Goal: Task Accomplishment & Management: Manage account settings

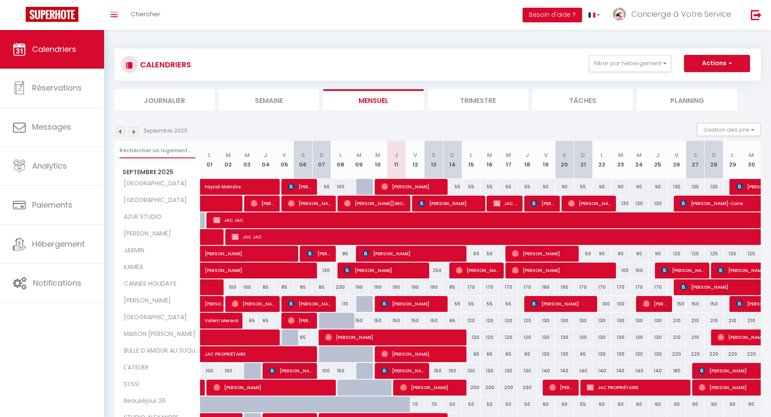
click at [150, 152] on input "text" at bounding box center [158, 150] width 76 height 15
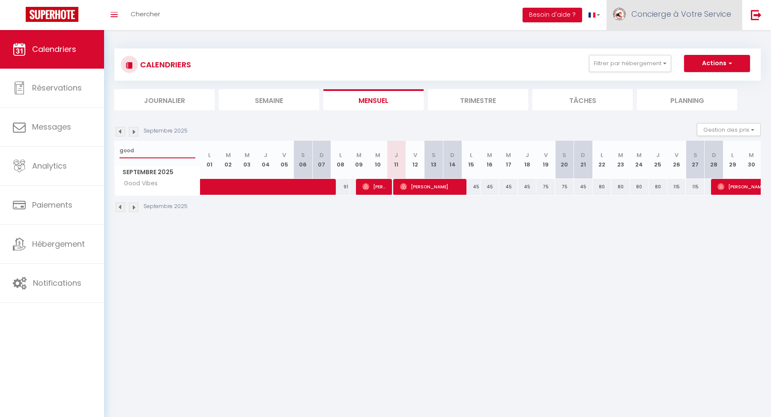
type input "good"
click at [667, 17] on span "Concierge à Votre Service" at bounding box center [682, 14] width 100 height 11
click at [693, 60] on link "Équipe" at bounding box center [707, 58] width 63 height 15
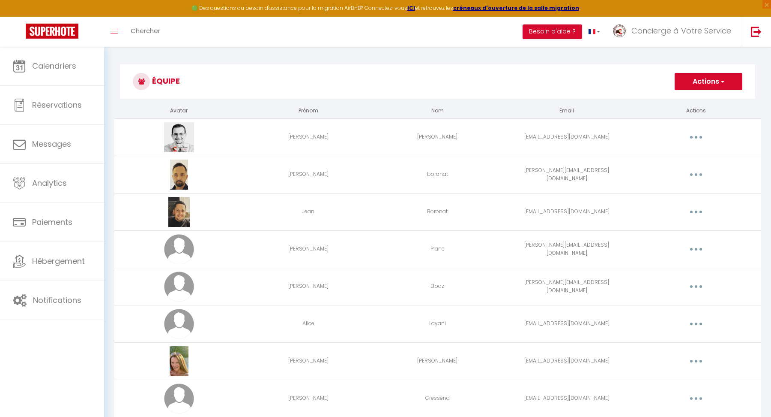
scroll to position [1005, 0]
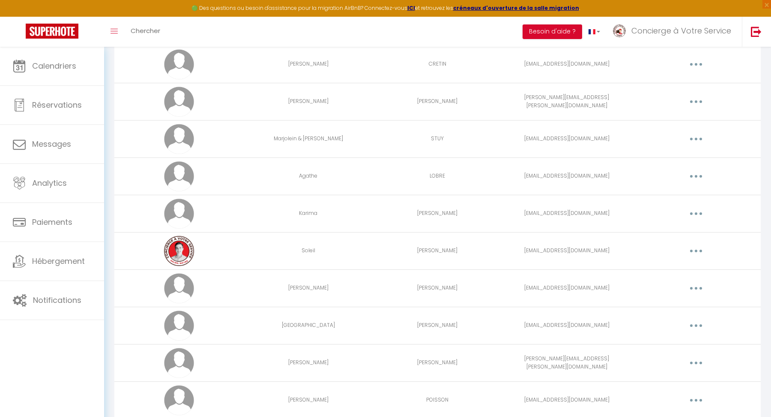
click at [696, 207] on button "button" at bounding box center [696, 214] width 24 height 14
click at [684, 226] on link "Editer" at bounding box center [673, 233] width 63 height 15
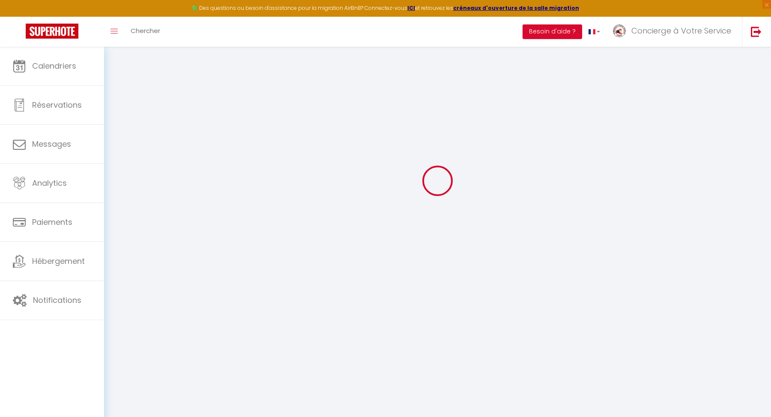
type input "Karima"
type input "[PERSON_NAME]"
type input "[EMAIL_ADDRESS][DOMAIN_NAME]"
type textarea "MDP : [PERSON_NAME]"
type textarea "[URL][DOMAIN_NAME]"
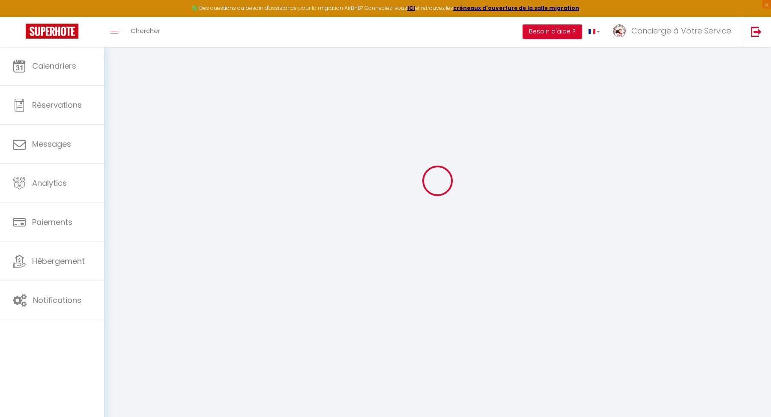
checkbox input "false"
checkbox input "true"
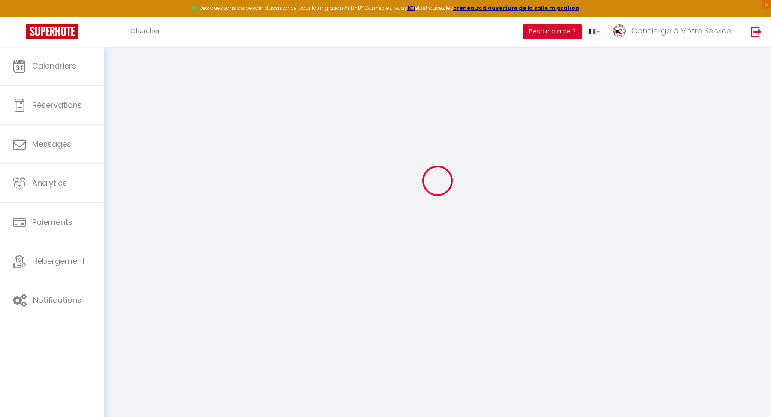
checkbox input "true"
checkbox input "false"
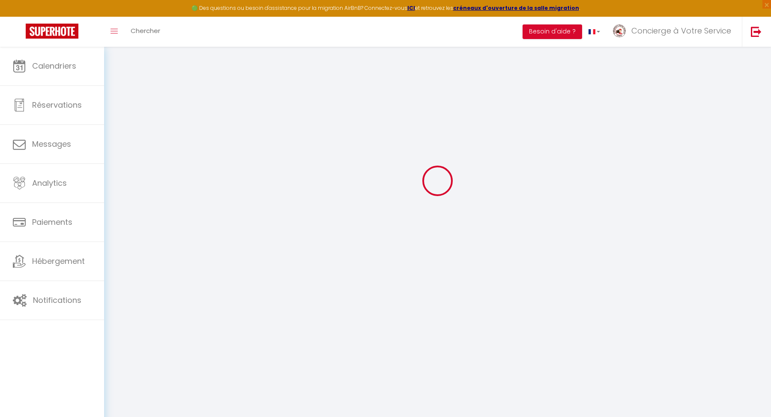
checkbox input "false"
checkbox input "true"
checkbox input "false"
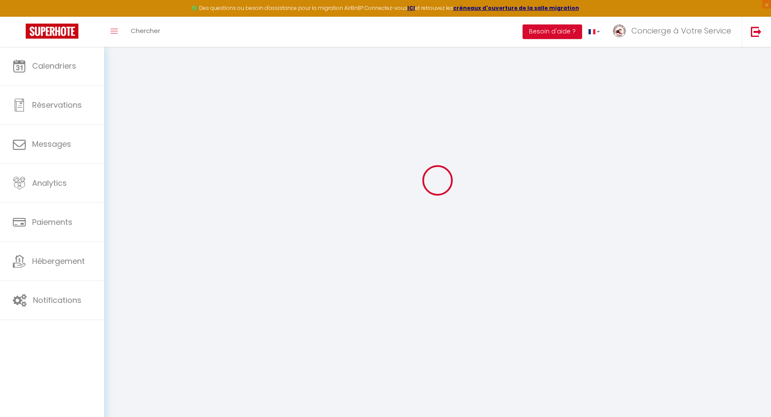
select select
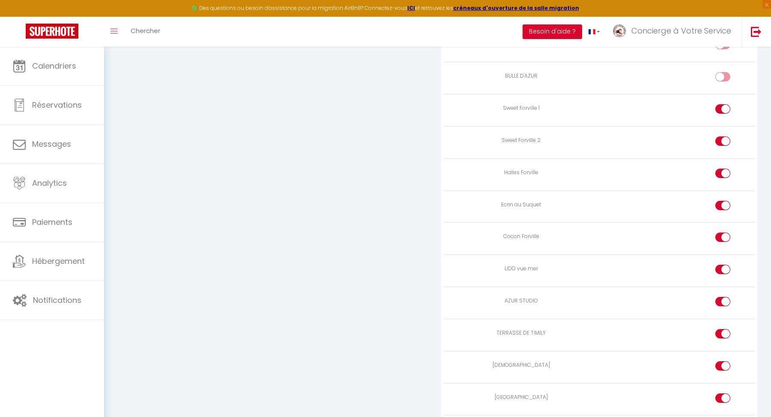
scroll to position [2362, 0]
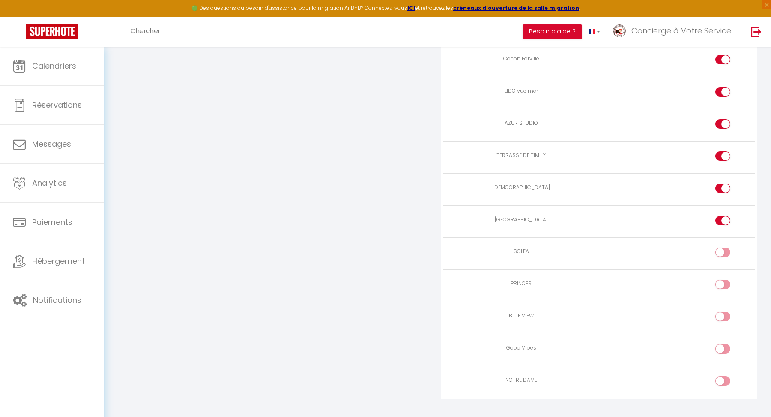
click at [725, 344] on input "checkbox" at bounding box center [730, 350] width 15 height 13
checkbox input "true"
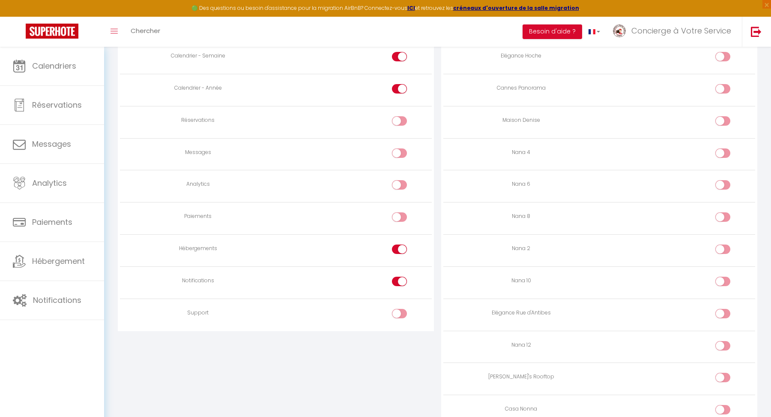
scroll to position [0, 0]
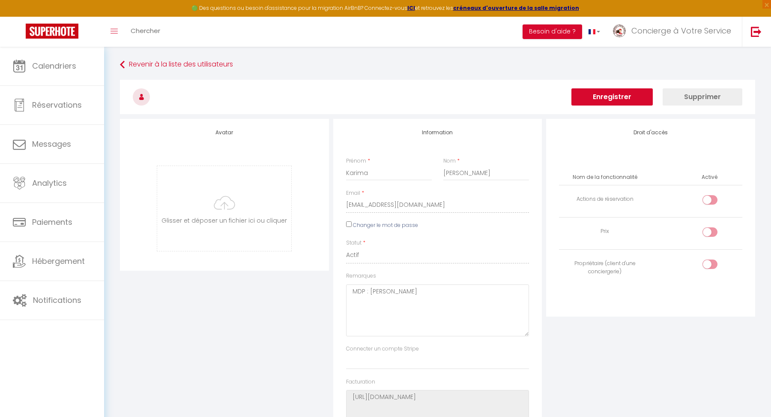
click at [633, 99] on button "Enregistrer" at bounding box center [612, 96] width 81 height 17
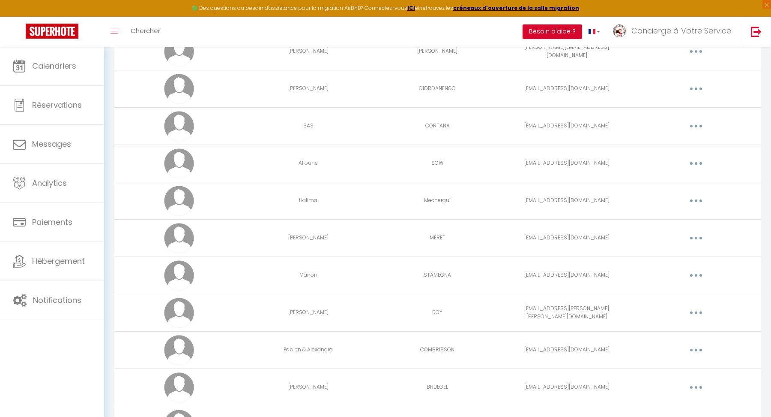
scroll to position [2173, 0]
click at [684, 34] on span "Concierge à Votre Service" at bounding box center [682, 30] width 100 height 11
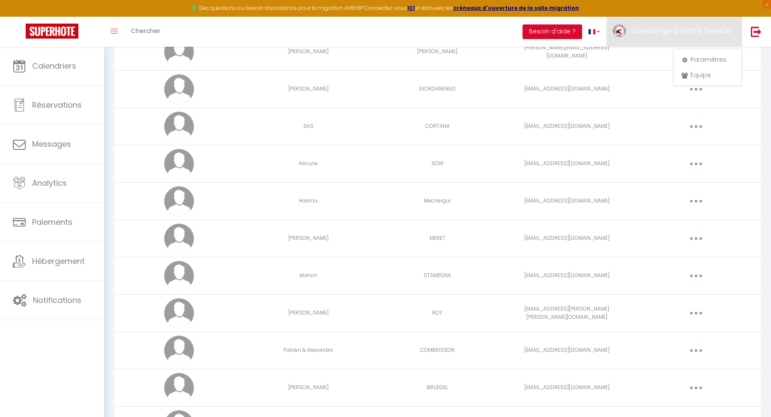
click at [467, 108] on td "CORTANA" at bounding box center [437, 126] width 129 height 37
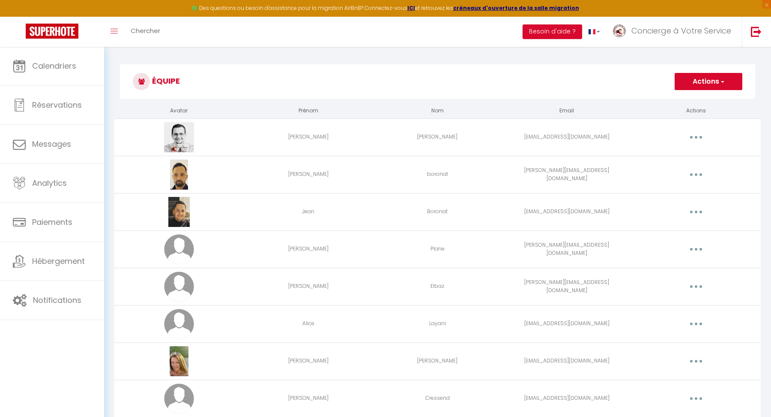
scroll to position [1079, 0]
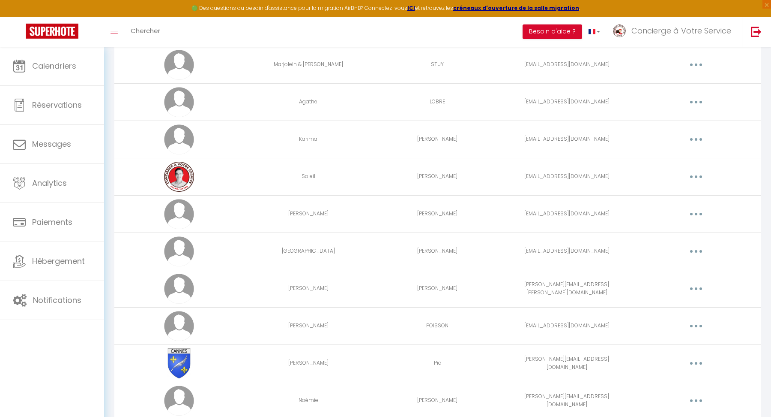
click at [699, 207] on button "button" at bounding box center [696, 214] width 24 height 14
click at [681, 228] on link "Editer" at bounding box center [673, 233] width 63 height 15
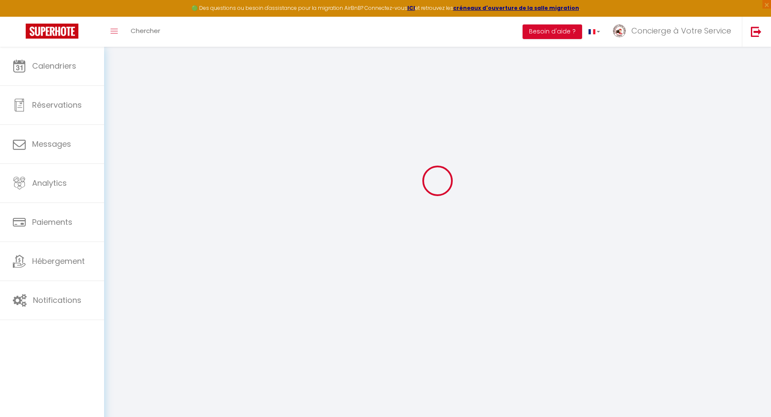
type input "[PERSON_NAME]"
type input "[EMAIL_ADDRESS][DOMAIN_NAME]"
type textarea "[URL][DOMAIN_NAME]"
checkbox input "true"
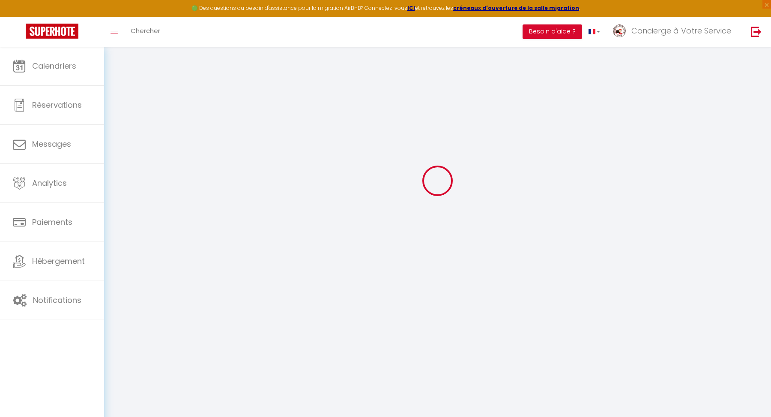
checkbox input "true"
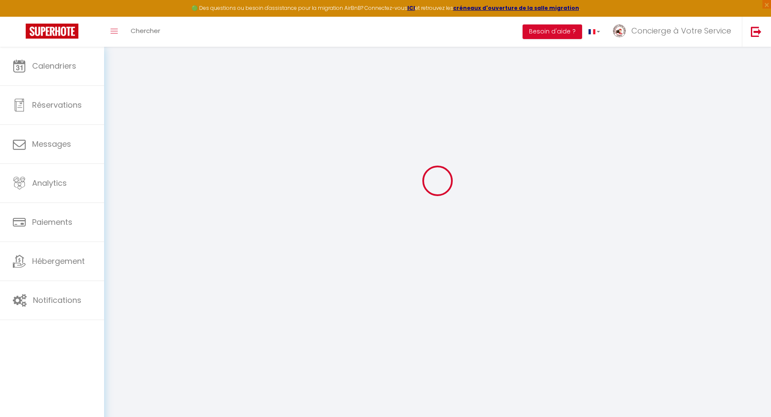
checkbox input "true"
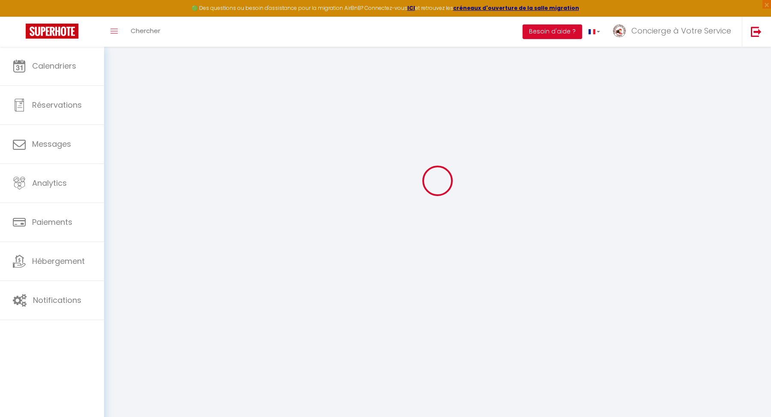
checkbox input "true"
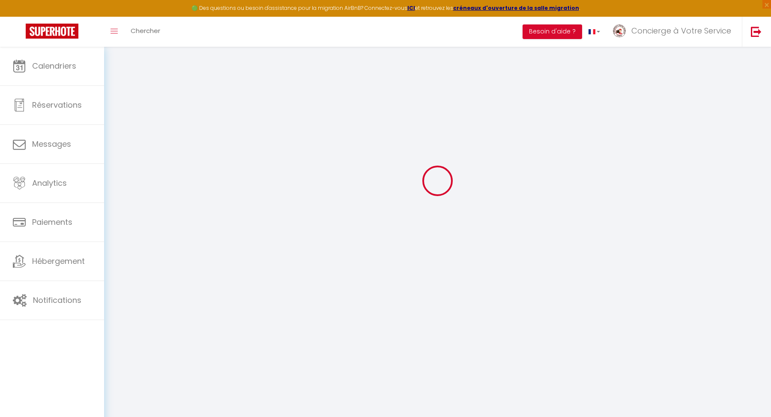
checkbox input "true"
select select
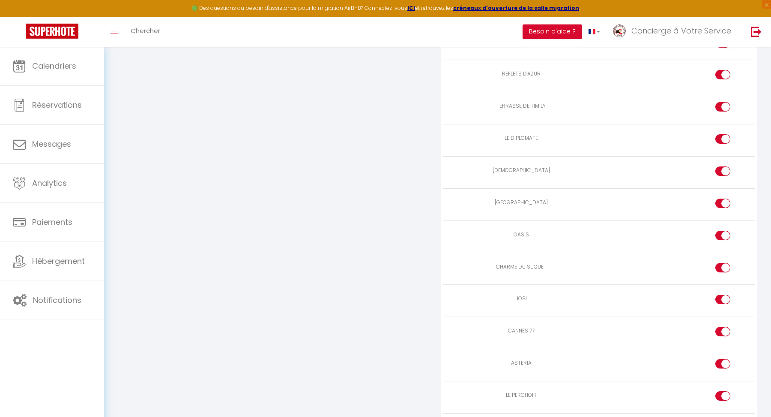
scroll to position [2394, 0]
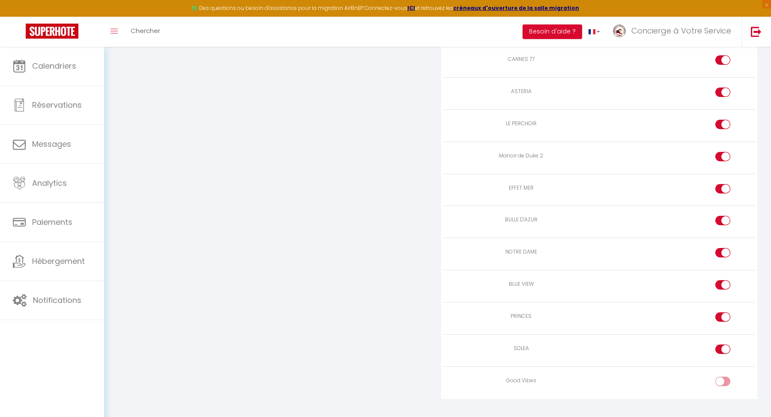
click at [718, 376] on label at bounding box center [723, 382] width 15 height 13
click at [723, 376] on input "checkbox" at bounding box center [730, 382] width 15 height 13
checkbox input "true"
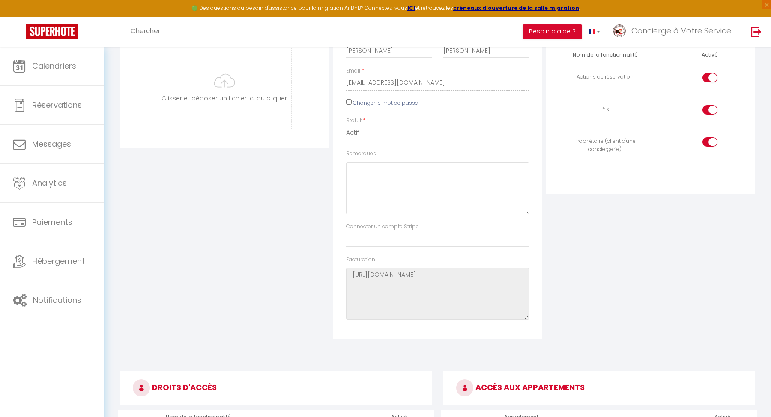
scroll to position [0, 0]
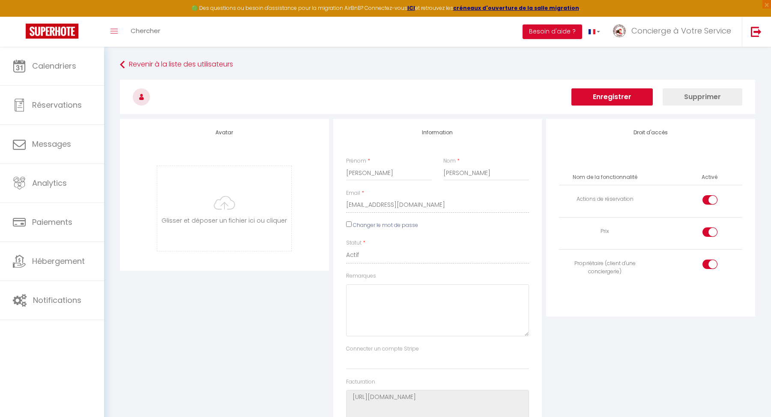
click at [616, 100] on button "Enregistrer" at bounding box center [612, 96] width 81 height 17
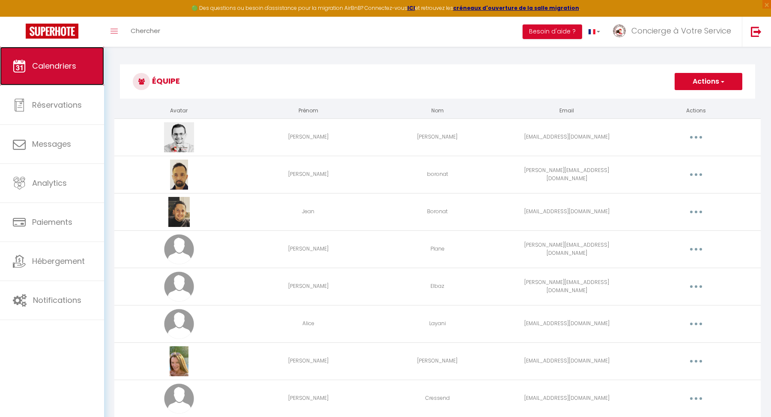
click at [60, 64] on span "Calendriers" at bounding box center [54, 65] width 44 height 11
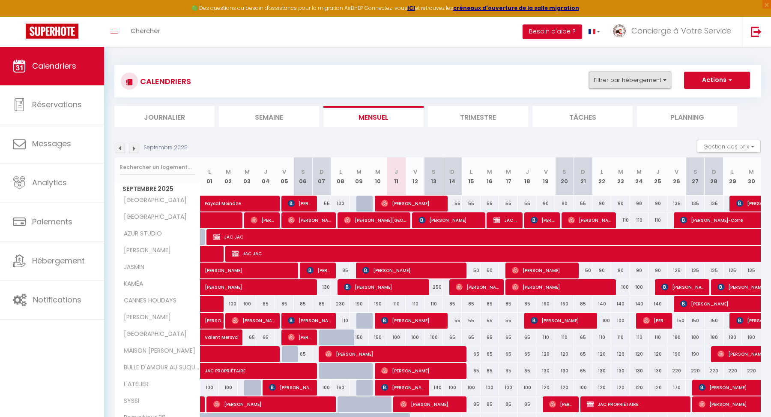
click at [601, 86] on button "Filtrer par hébergement" at bounding box center [630, 80] width 82 height 17
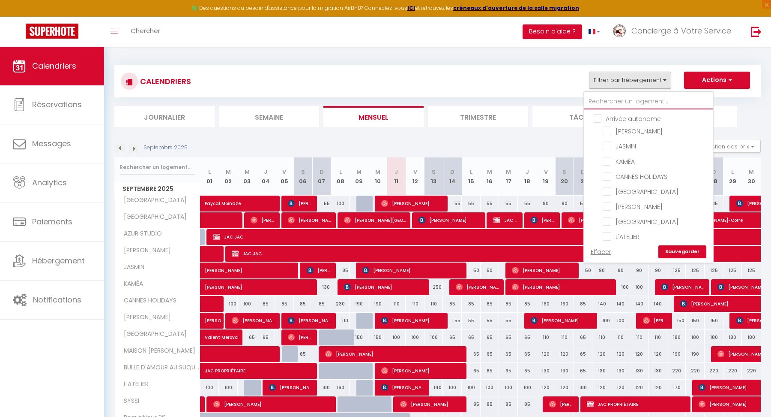
click at [615, 104] on input "text" at bounding box center [649, 101] width 129 height 15
type input "ju"
checkbox input "false"
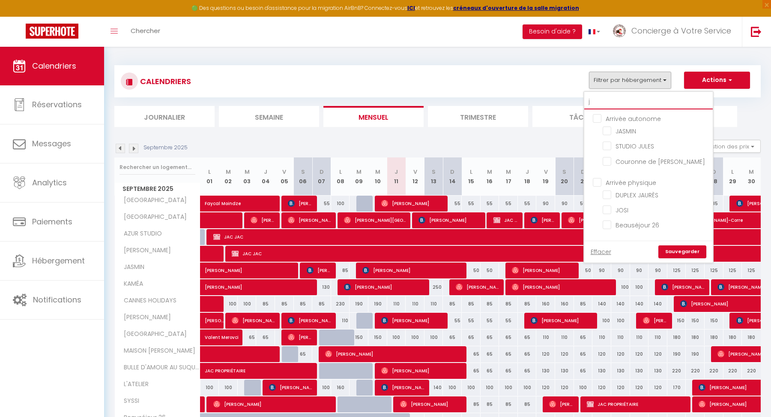
checkbox input "false"
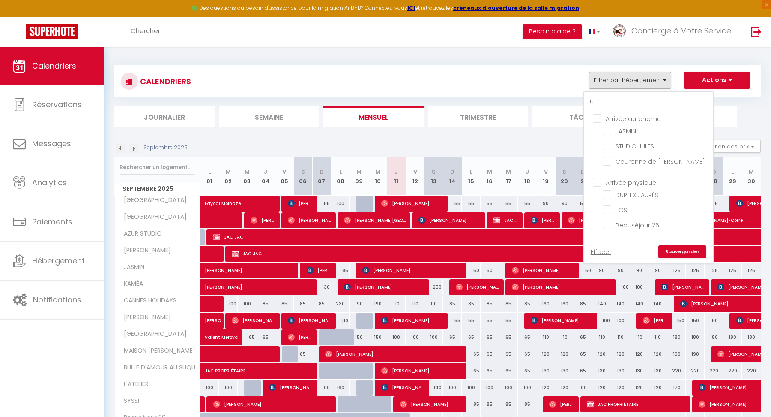
checkbox input "false"
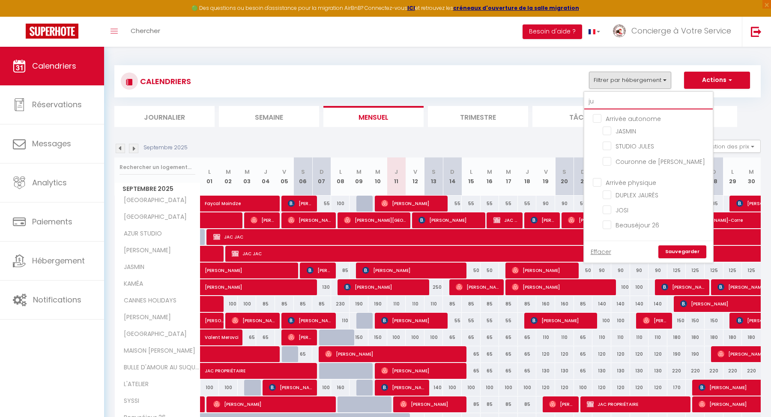
checkbox input "false"
type input "[DATE]"
checkbox input "false"
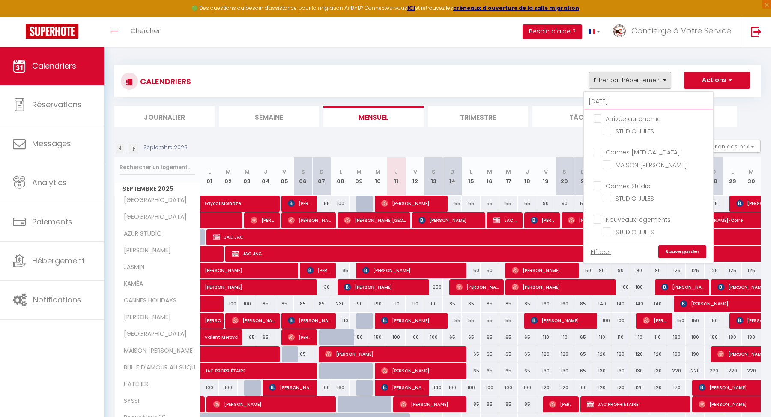
checkbox input "false"
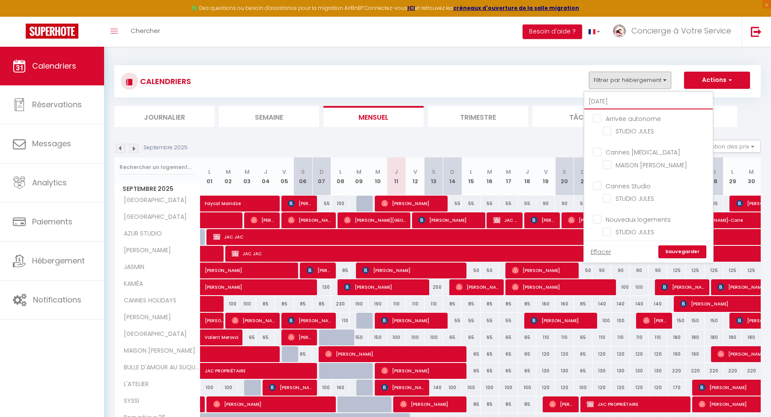
checkbox input "false"
type input "[DATE]"
click at [609, 126] on input "STUDIO JULES" at bounding box center [656, 130] width 107 height 9
checkbox input "true"
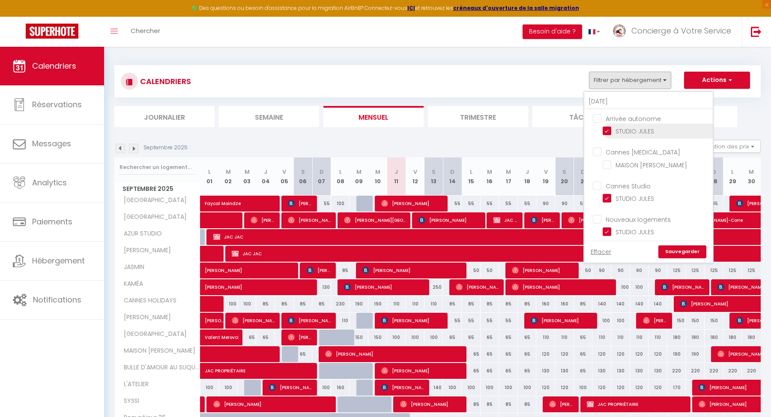
checkbox input "false"
checkbox input "true"
checkbox input "false"
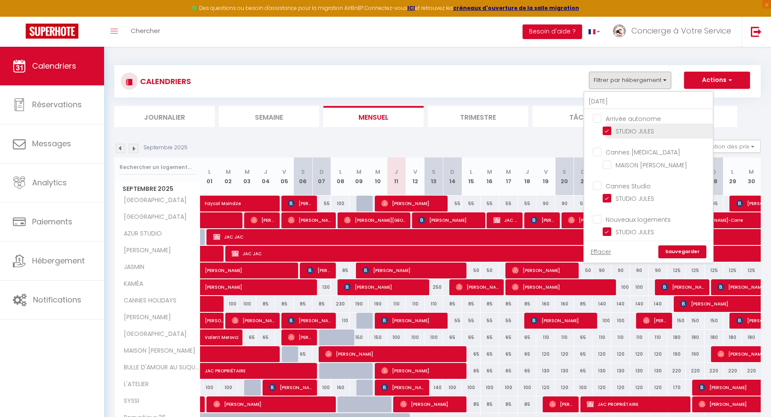
checkbox input "true"
checkbox input "false"
click at [603, 100] on input "[DATE]" at bounding box center [649, 101] width 129 height 15
type input "c"
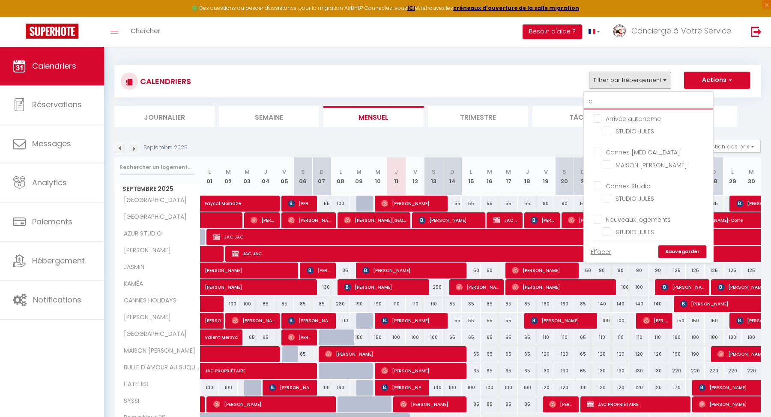
checkbox input "false"
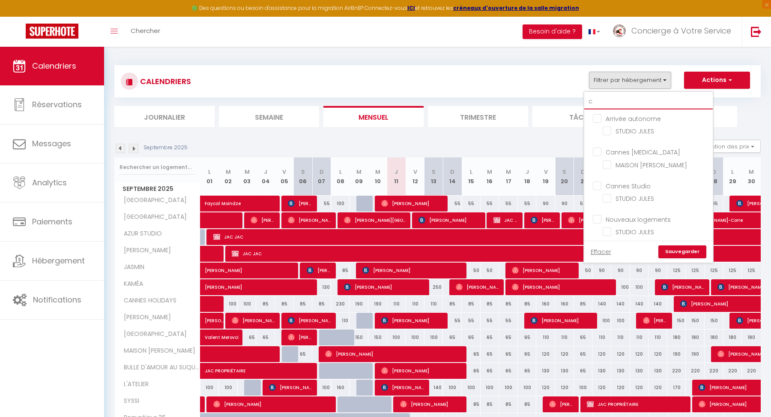
checkbox input "false"
type input "ch"
checkbox input "false"
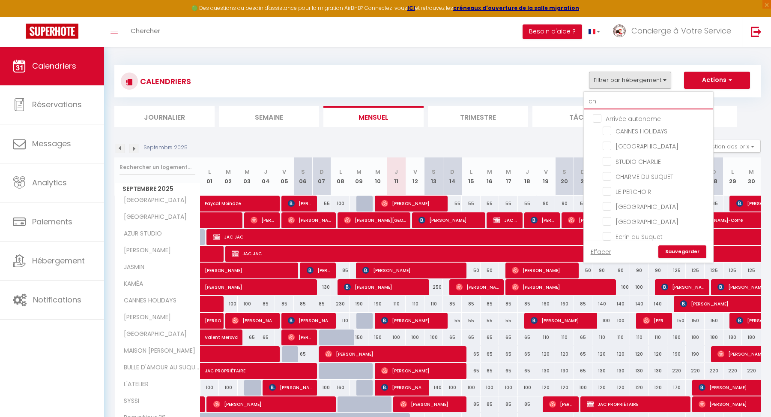
checkbox input "false"
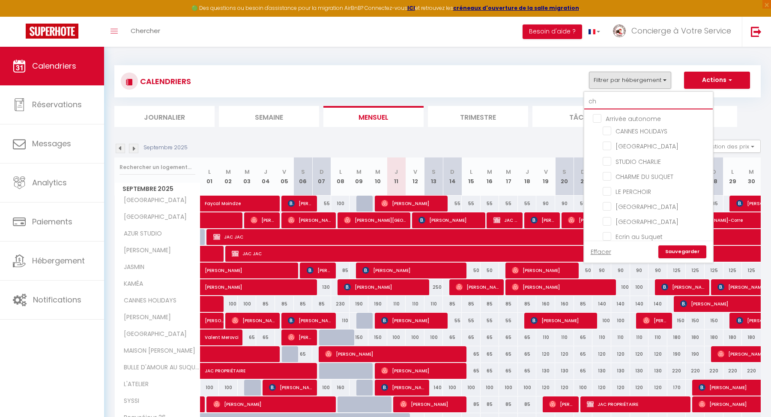
checkbox input "false"
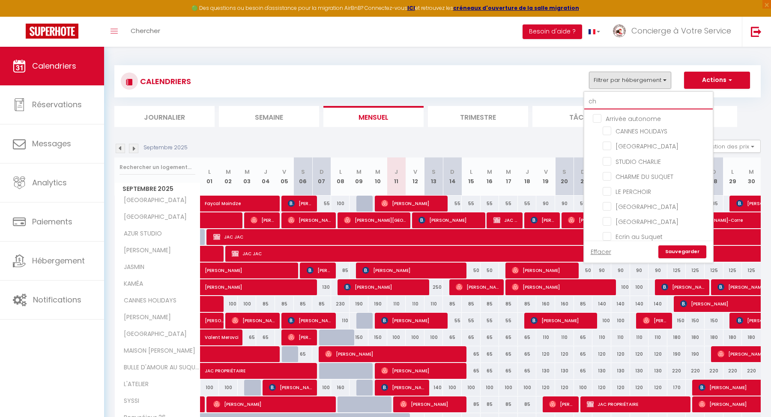
checkbox input "false"
type input "cha"
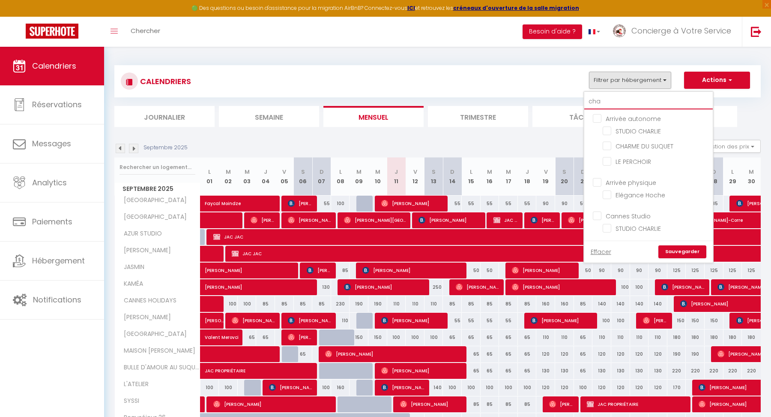
checkbox input "false"
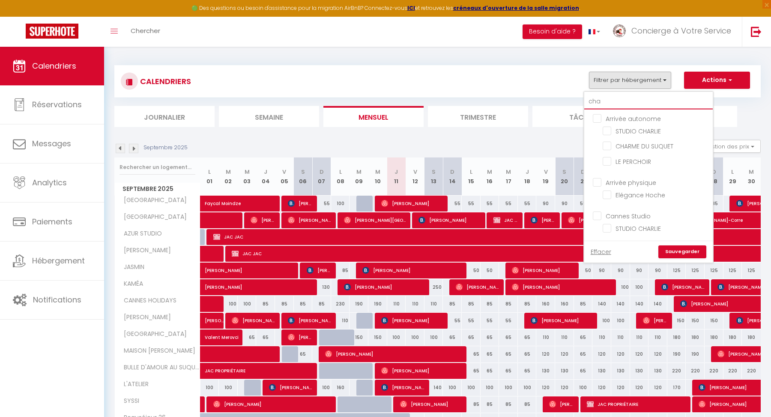
checkbox input "false"
type input "char"
checkbox input "false"
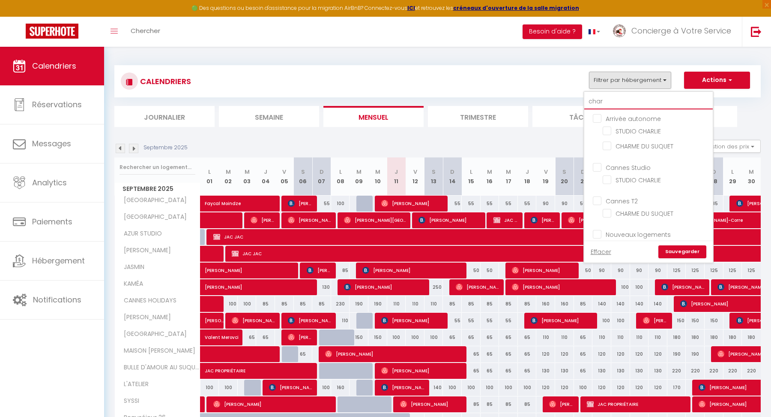
checkbox input "false"
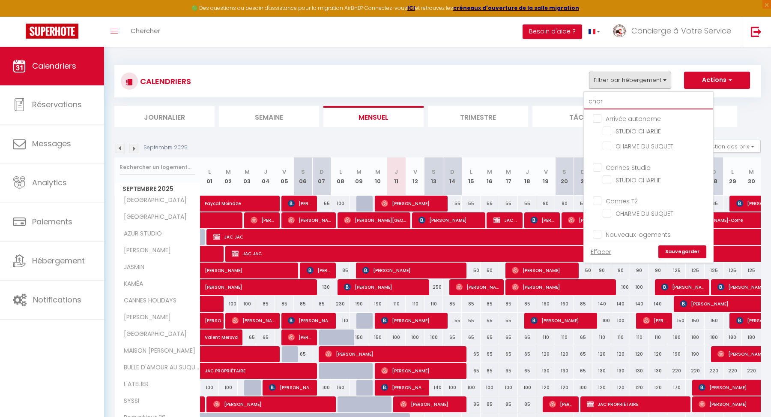
checkbox input "false"
type input "char"
click at [609, 127] on input "STUDIO CHARLIE" at bounding box center [656, 130] width 107 height 9
checkbox input "true"
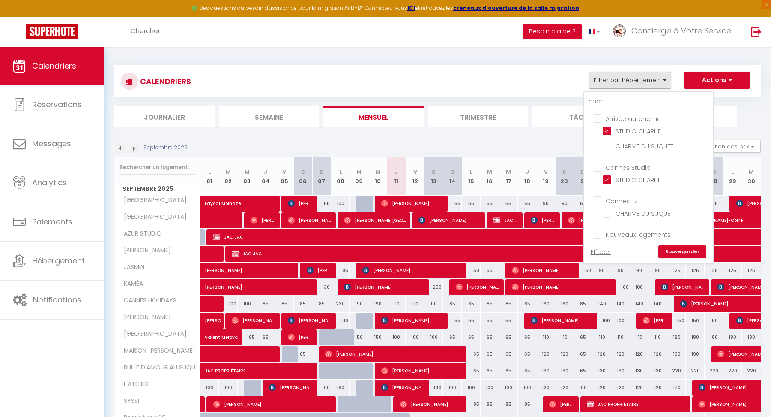
checkbox input "true"
checkbox input "false"
checkbox input "true"
checkbox input "false"
checkbox input "true"
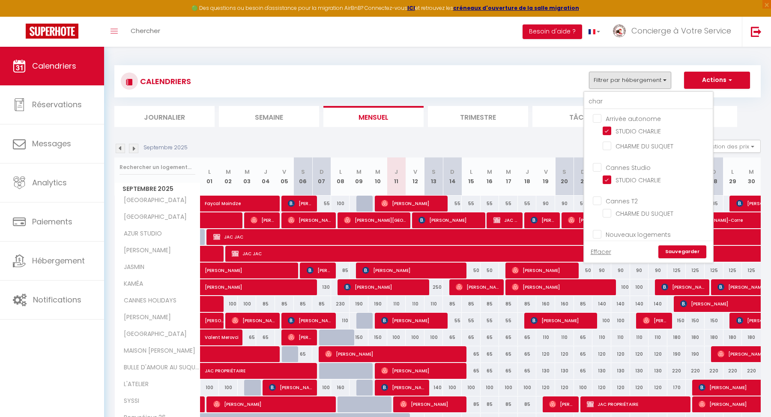
checkbox input "false"
click at [682, 250] on link "Sauvegarder" at bounding box center [683, 251] width 48 height 13
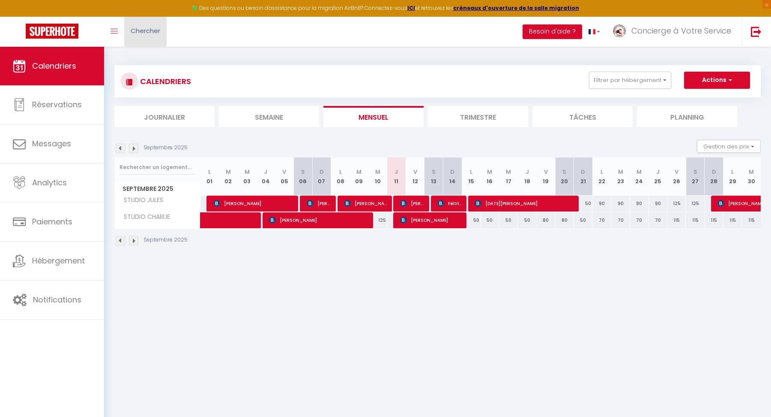
click at [157, 24] on link "Chercher" at bounding box center [145, 32] width 42 height 30
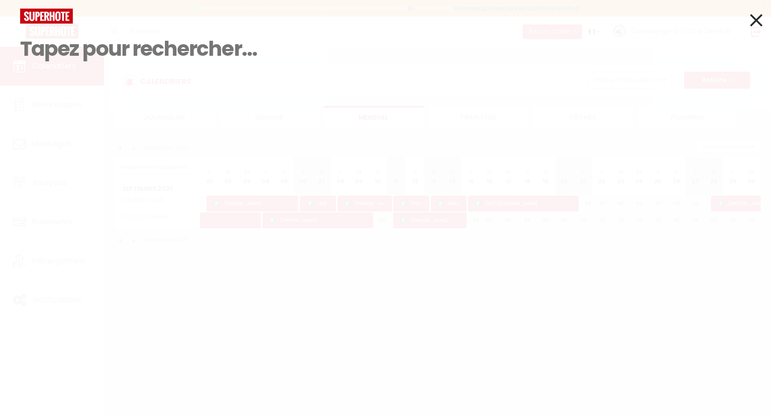
paste input "Lufuma"
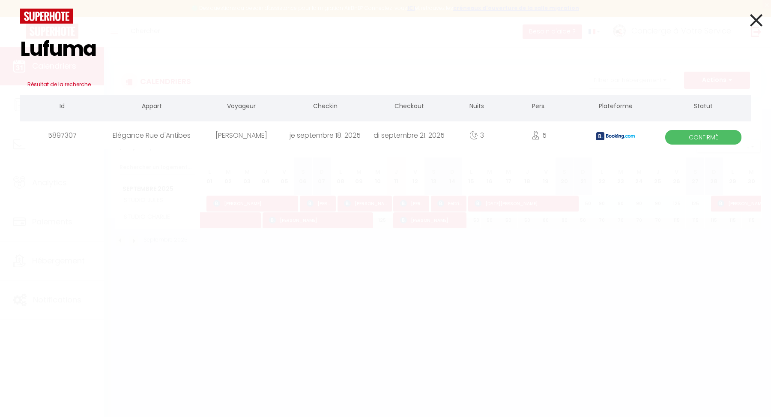
type input "Lufuma"
click at [238, 138] on div "[PERSON_NAME]" at bounding box center [241, 135] width 84 height 28
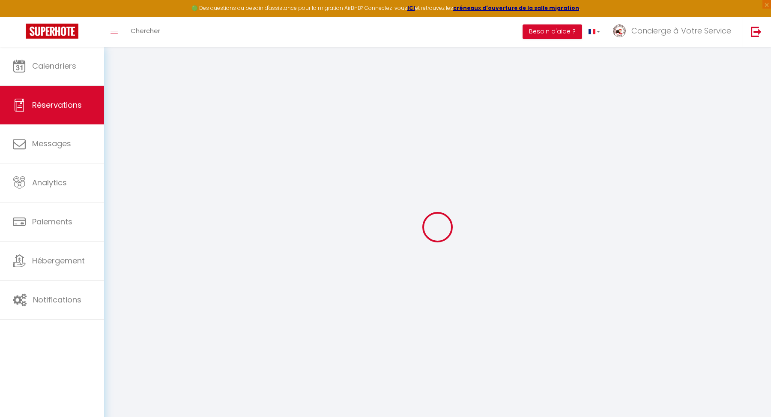
select select
checkbox input "false"
select select
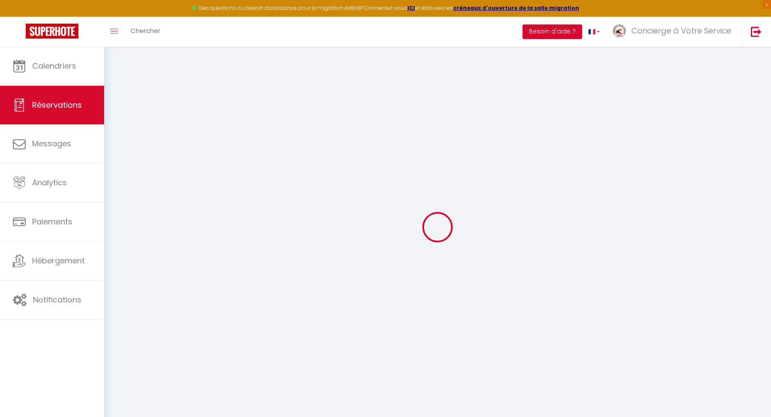
checkbox input "false"
type textarea "** THIS RESERVATION HAS BEEN PRE-PAID ** BOOKING NOTE : Payment charge is EUR 1…"
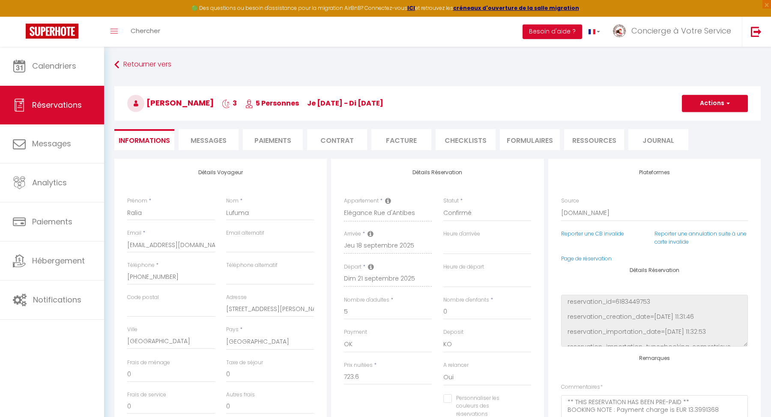
type input "185"
type input "48.48"
select select
checkbox input "false"
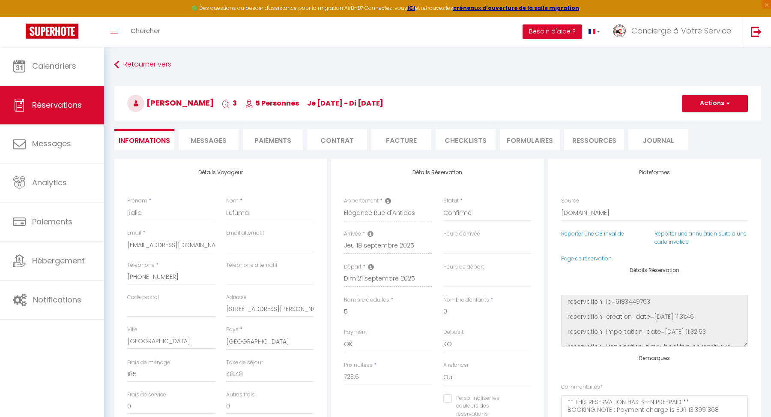
select select
click at [455, 339] on select "OK KO" at bounding box center [488, 344] width 88 height 16
select select "15"
click at [444, 336] on select "OK KO" at bounding box center [488, 344] width 88 height 16
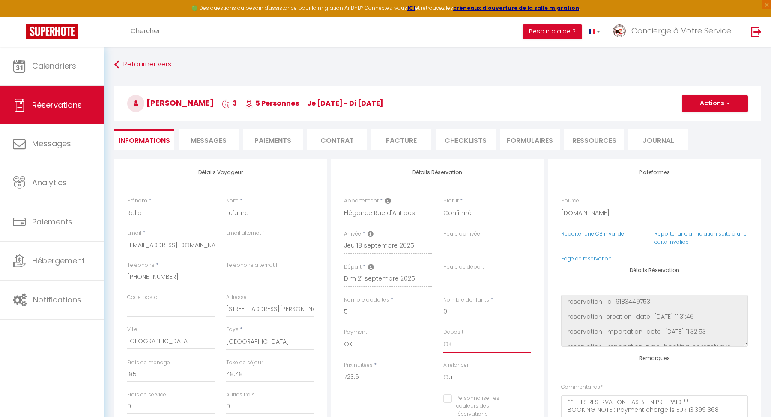
select select
checkbox input "false"
click at [703, 103] on button "Actions" at bounding box center [715, 103] width 66 height 17
click at [687, 119] on link "Enregistrer" at bounding box center [707, 122] width 68 height 11
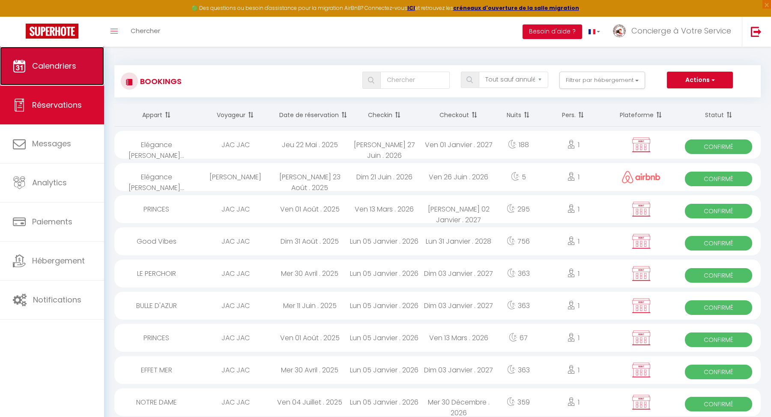
click at [76, 67] on link "Calendriers" at bounding box center [52, 66] width 104 height 39
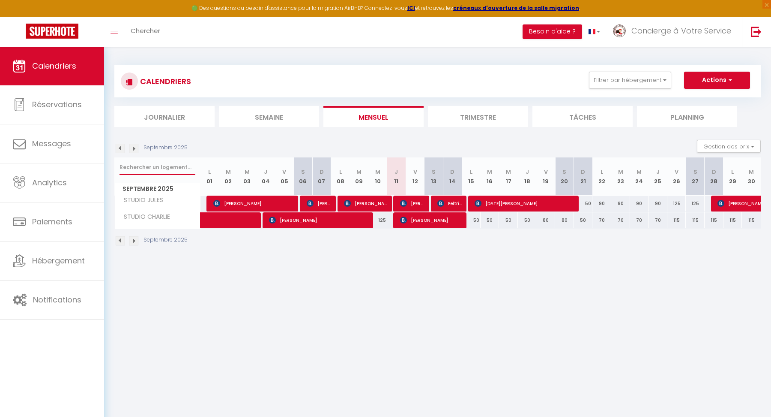
click at [134, 169] on input "text" at bounding box center [158, 166] width 76 height 15
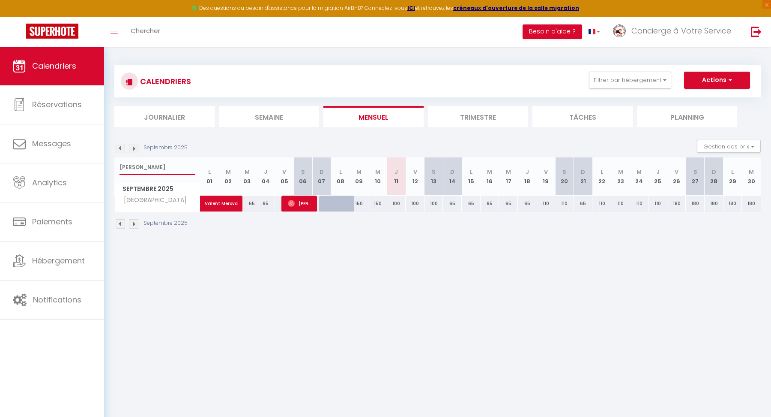
click at [132, 167] on input "[PERSON_NAME]" at bounding box center [158, 166] width 76 height 15
type input "j"
select select
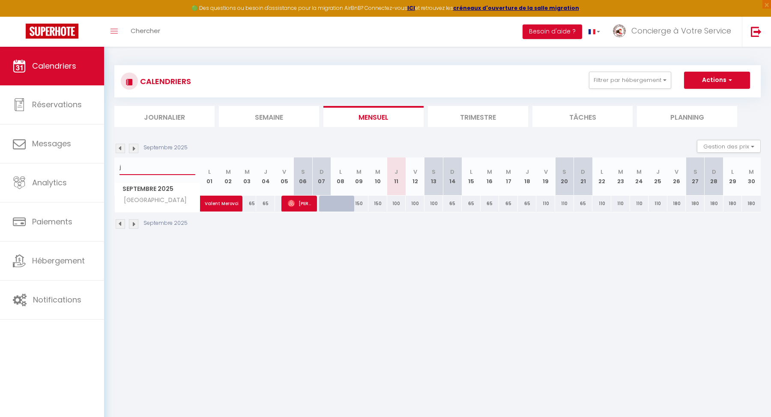
select select
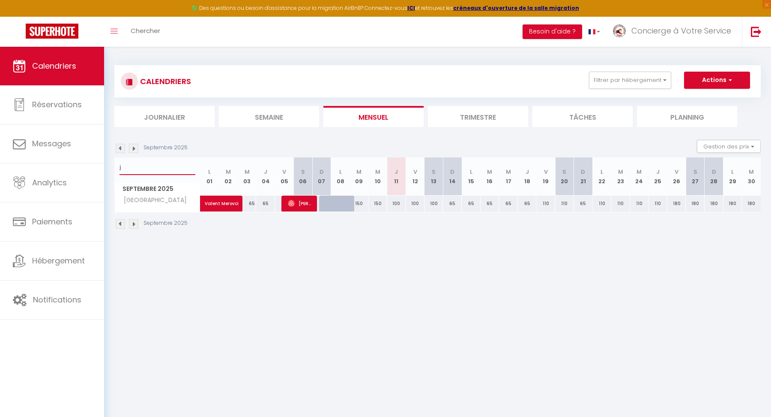
type input "ju"
select select
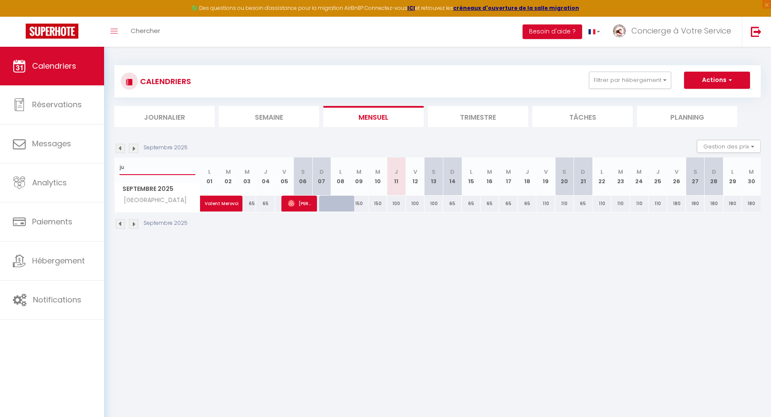
select select
type input "[DATE]"
select select
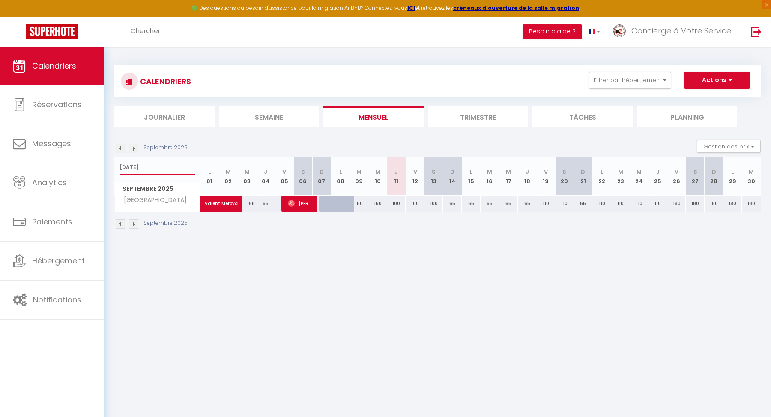
select select
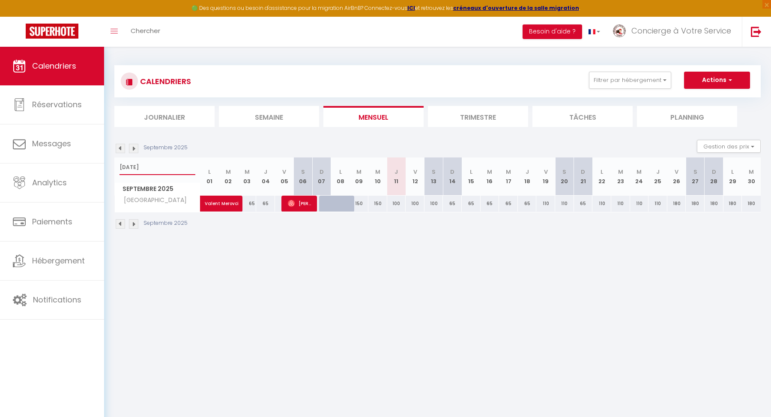
select select
type input "[PERSON_NAME]"
select select
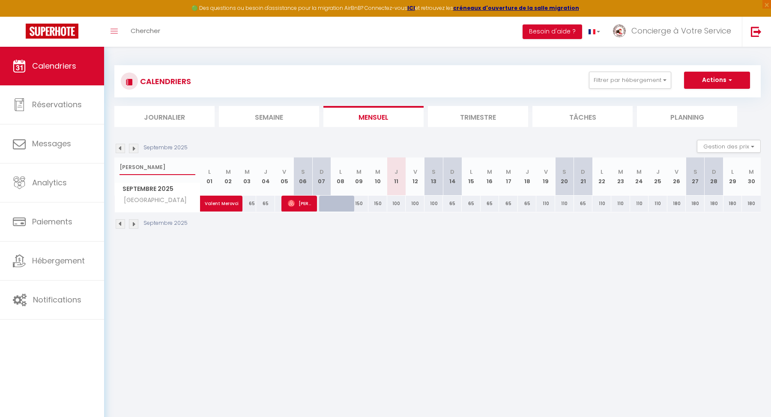
select select
type input "[PERSON_NAME]"
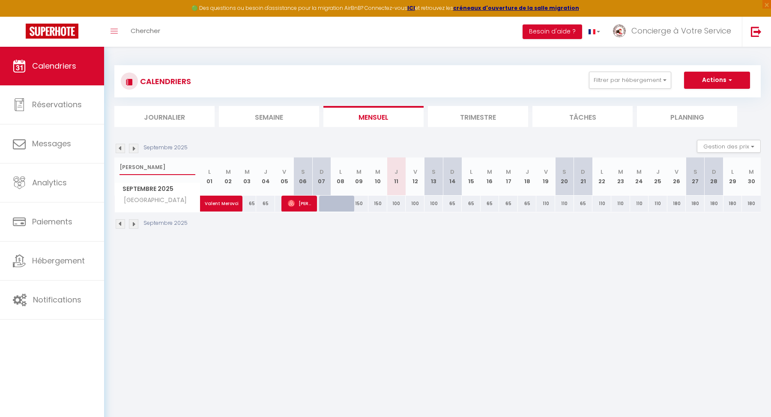
select select
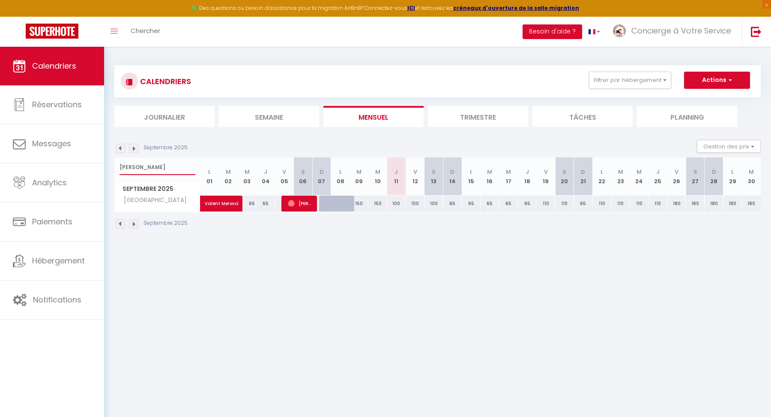
select select
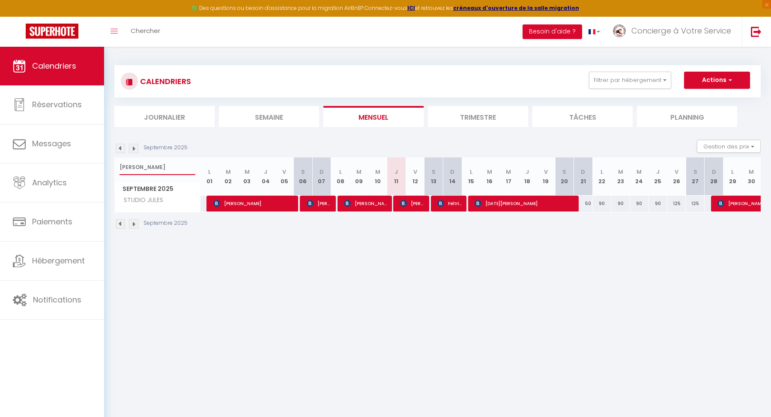
type input "[PERSON_NAME]"
click at [414, 201] on span "[PERSON_NAME]" at bounding box center [412, 203] width 25 height 16
select select "OK"
select select "KO"
select select "0"
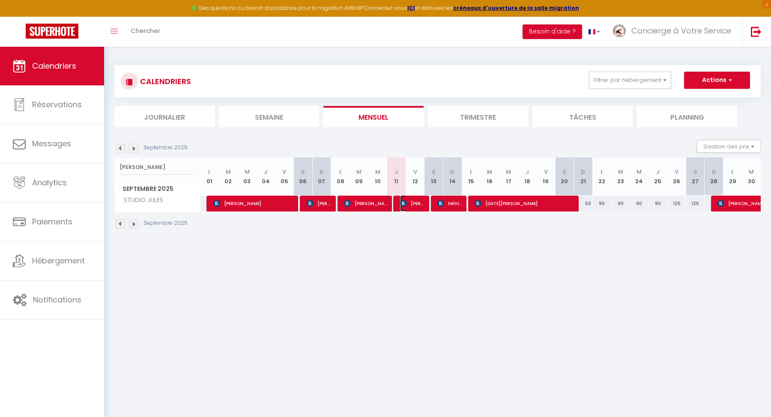
select select "0"
select select "1"
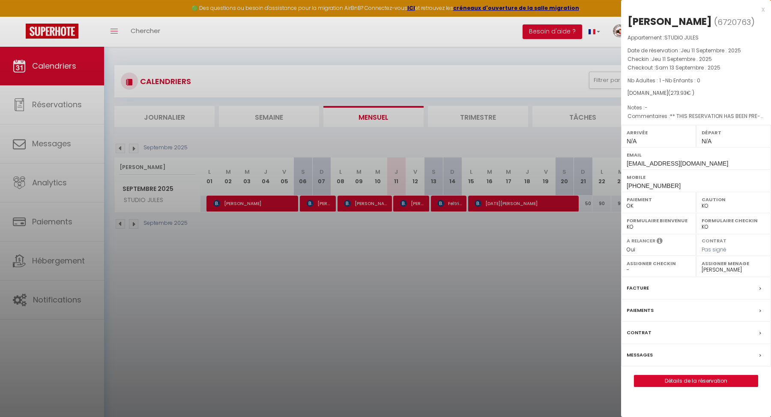
click at [713, 205] on select "OK KO" at bounding box center [734, 206] width 64 height 8
click at [702, 202] on select "OK KO" at bounding box center [734, 206] width 64 height 8
click at [650, 354] on label "Messages" at bounding box center [640, 354] width 26 height 9
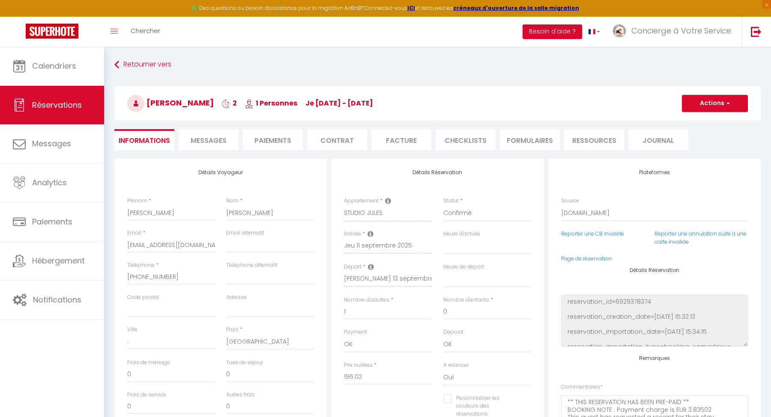
click at [204, 142] on span "Messages" at bounding box center [209, 140] width 36 height 10
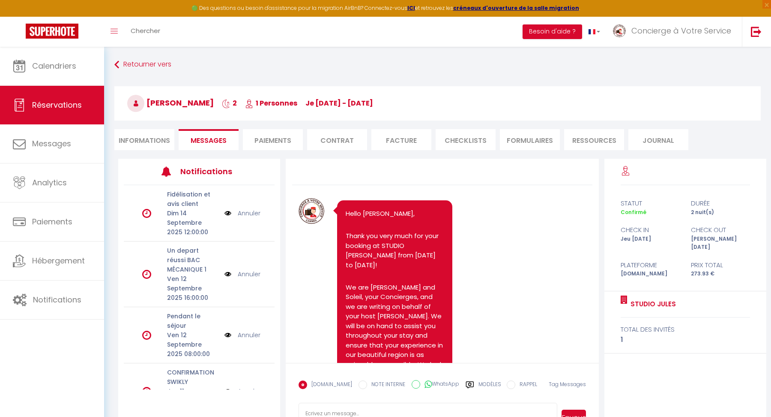
click at [484, 387] on label "Modèles" at bounding box center [490, 387] width 23 height 15
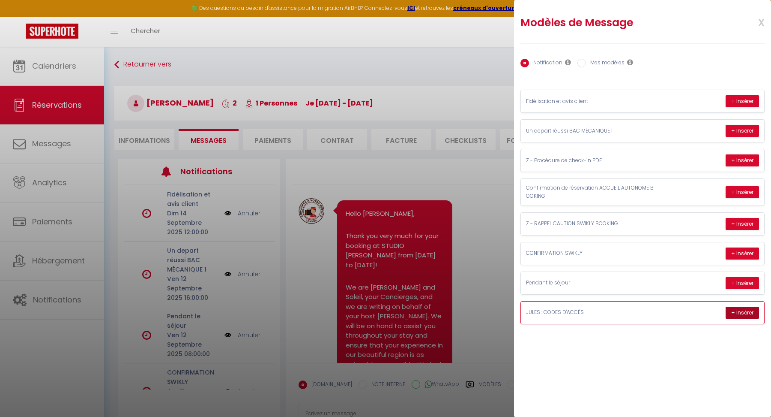
click at [741, 306] on button "+ Insérer" at bounding box center [742, 312] width 33 height 12
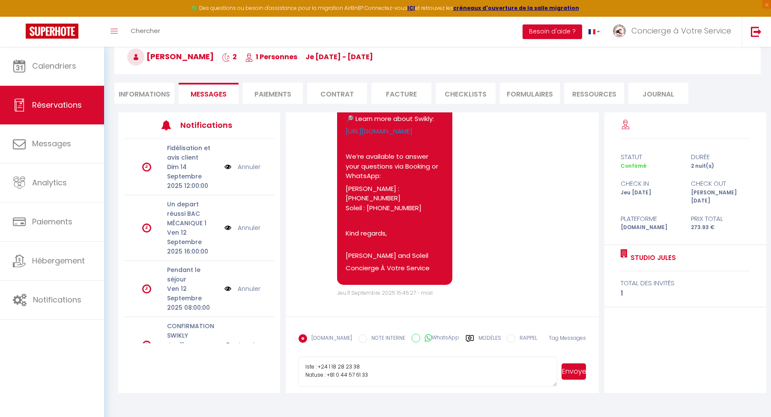
scroll to position [808, 0]
click at [576, 377] on button "Envoyer" at bounding box center [574, 371] width 24 height 16
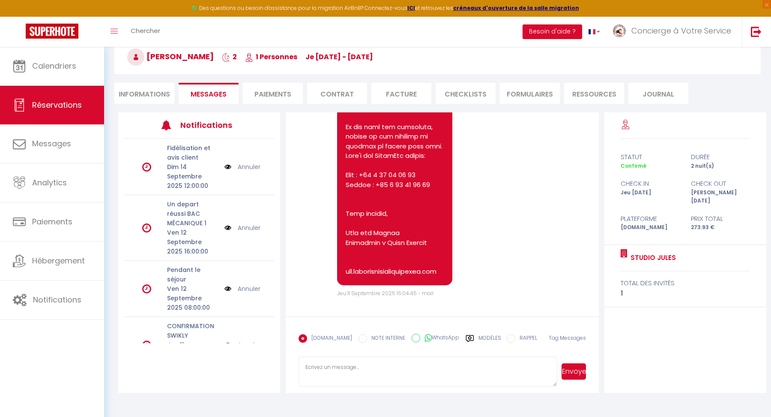
scroll to position [5806, 0]
click at [371, 370] on textarea at bounding box center [428, 371] width 258 height 30
click at [578, 377] on button "Envoyer" at bounding box center [574, 371] width 24 height 16
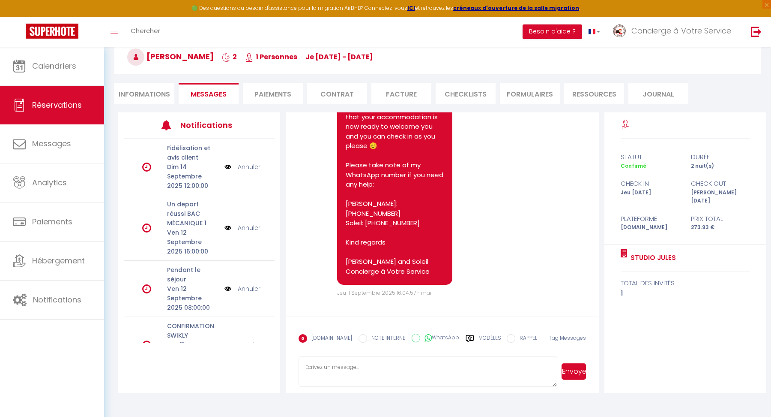
scroll to position [6027, 0]
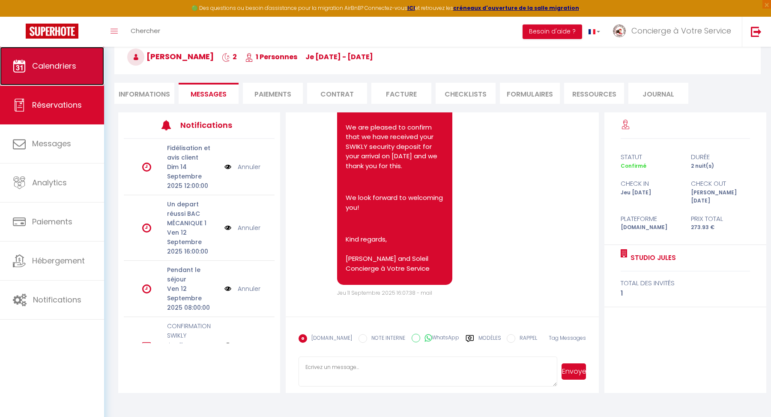
click at [69, 63] on span "Calendriers" at bounding box center [54, 65] width 44 height 11
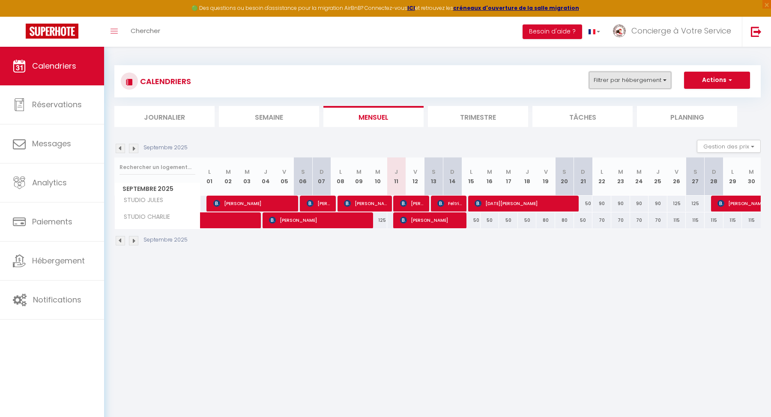
click at [663, 78] on button "Filtrer par hébergement" at bounding box center [630, 80] width 82 height 17
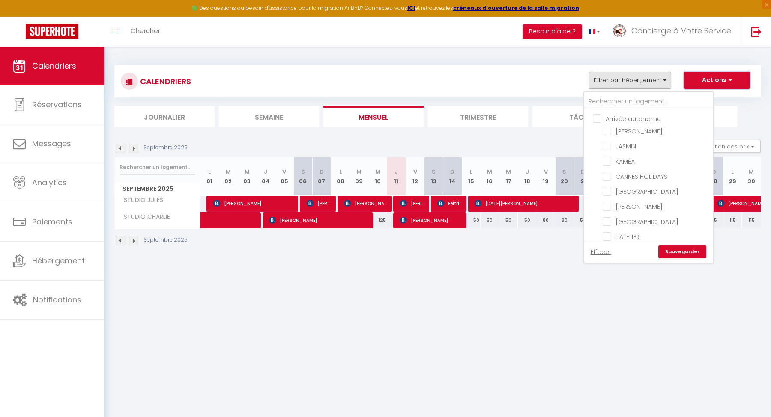
click at [723, 85] on button "Actions" at bounding box center [717, 80] width 66 height 17
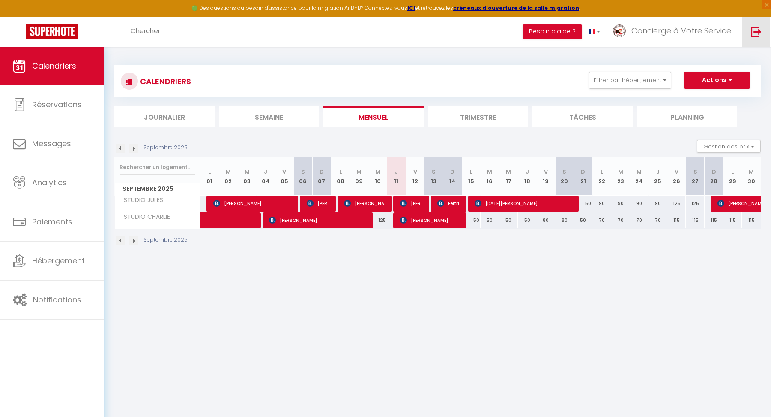
click at [755, 34] on img at bounding box center [756, 31] width 11 height 11
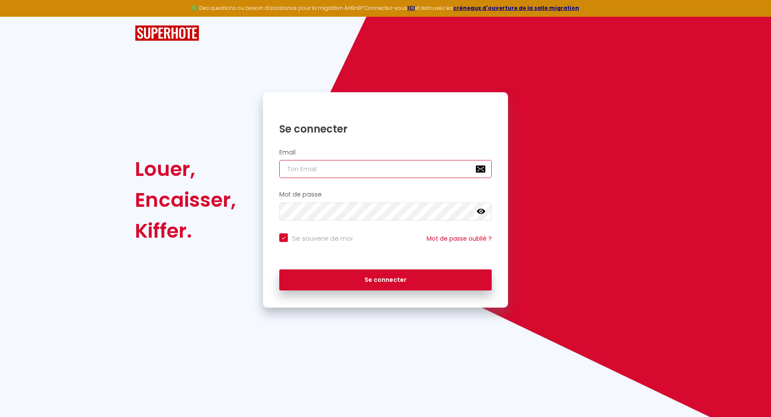
click at [420, 171] on input "email" at bounding box center [385, 169] width 213 height 18
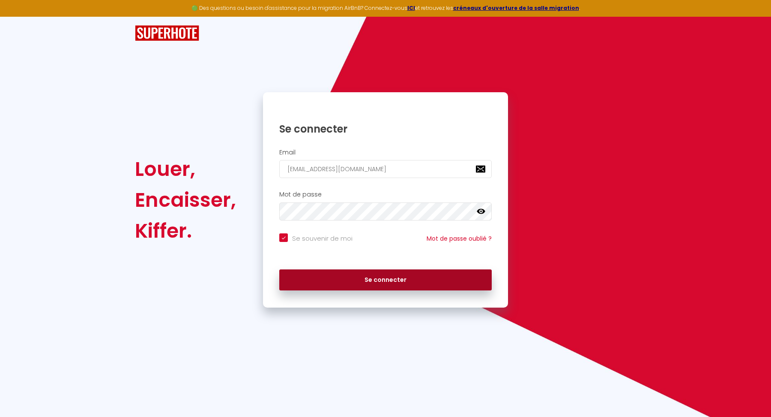
click at [357, 285] on button "Se connecter" at bounding box center [385, 279] width 213 height 21
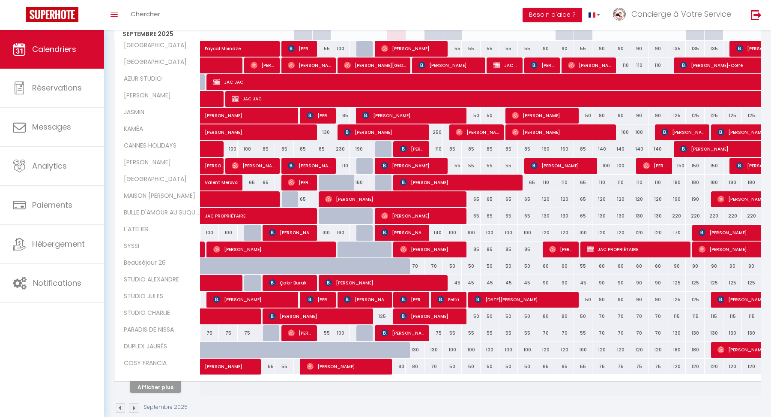
scroll to position [148, 0]
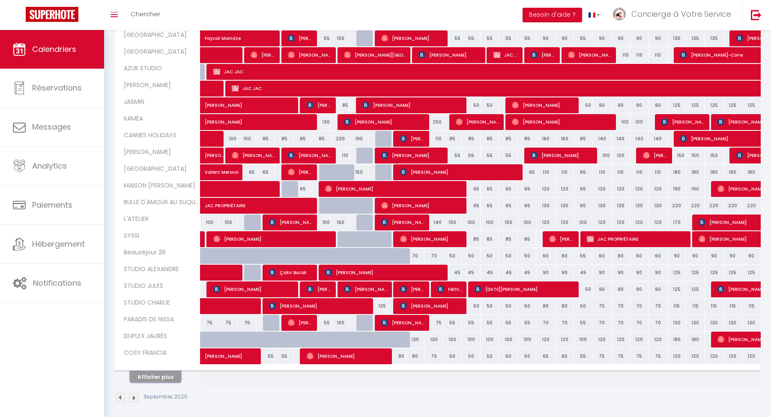
click at [160, 372] on button "Afficher plus" at bounding box center [155, 377] width 51 height 12
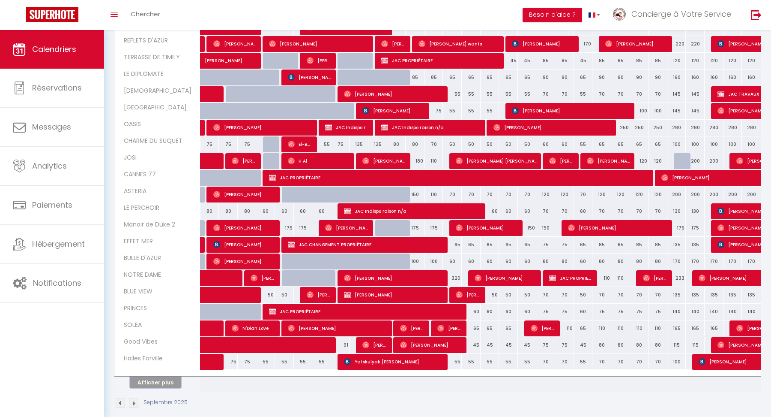
scroll to position [479, 0]
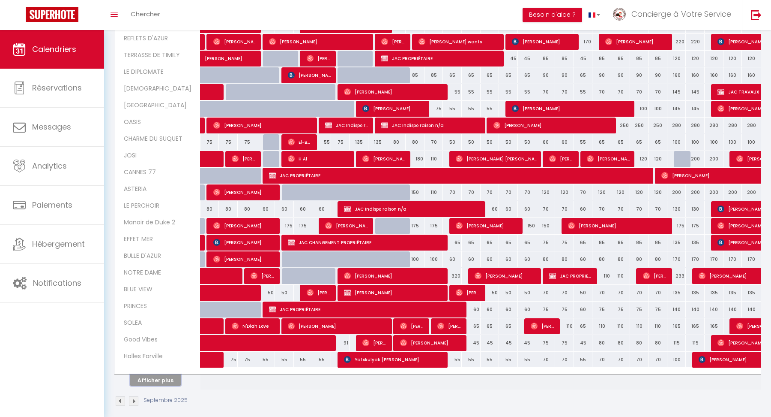
click at [138, 374] on button "Afficher plus" at bounding box center [155, 380] width 51 height 12
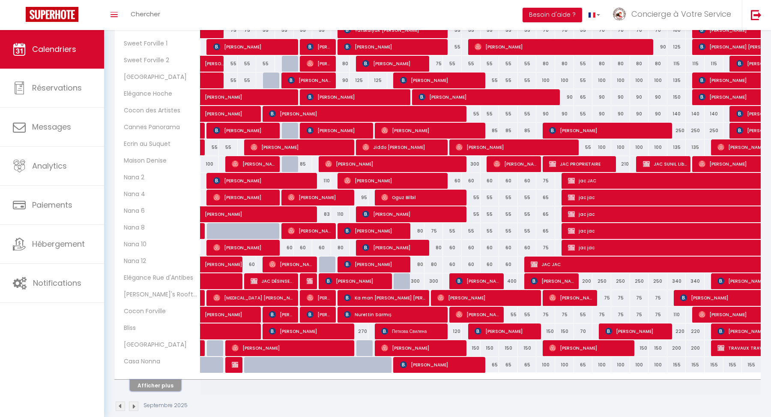
scroll to position [810, 0]
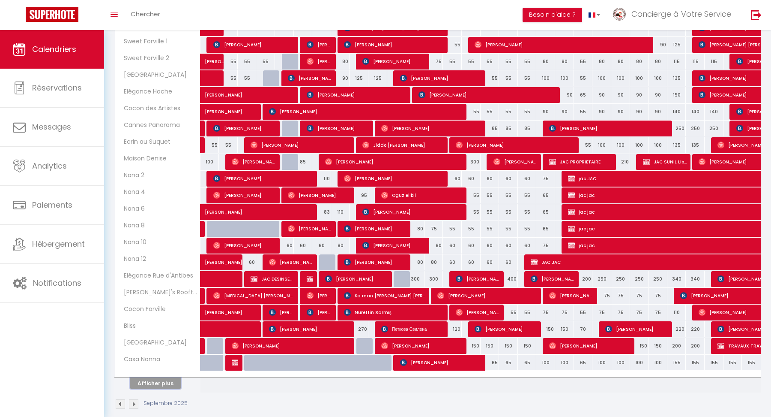
click at [151, 377] on button "Afficher plus" at bounding box center [155, 383] width 51 height 12
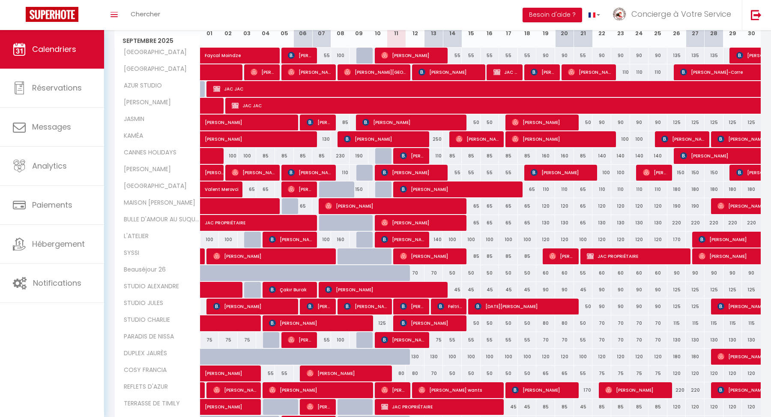
scroll to position [0, 0]
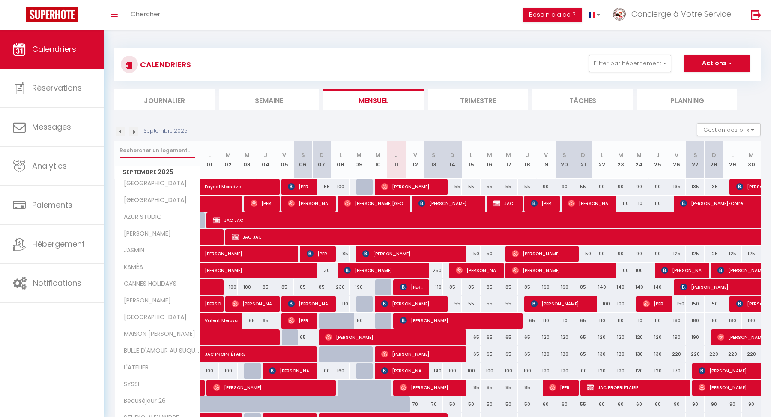
click at [161, 147] on input "text" at bounding box center [158, 150] width 76 height 15
click at [149, 7] on link "Chercher" at bounding box center [145, 15] width 42 height 30
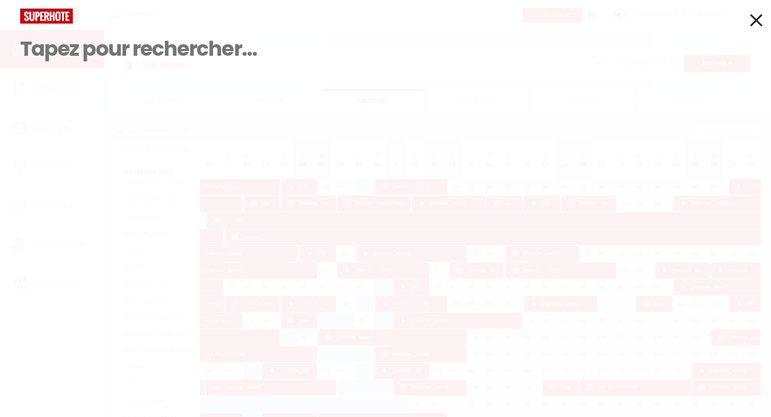
paste input "Yassine"
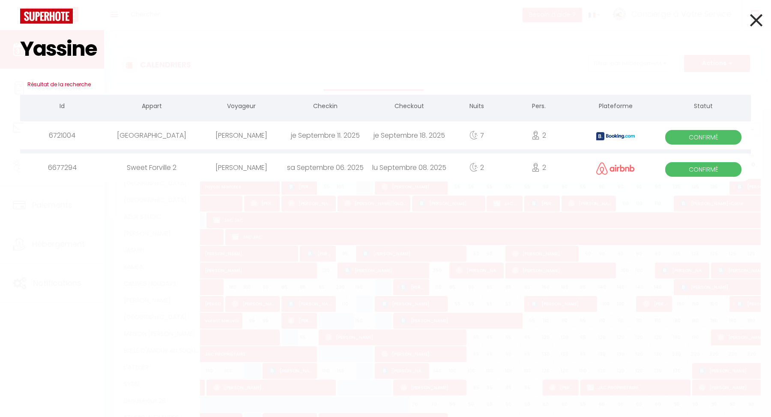
click at [204, 132] on div "[PERSON_NAME]" at bounding box center [241, 135] width 84 height 28
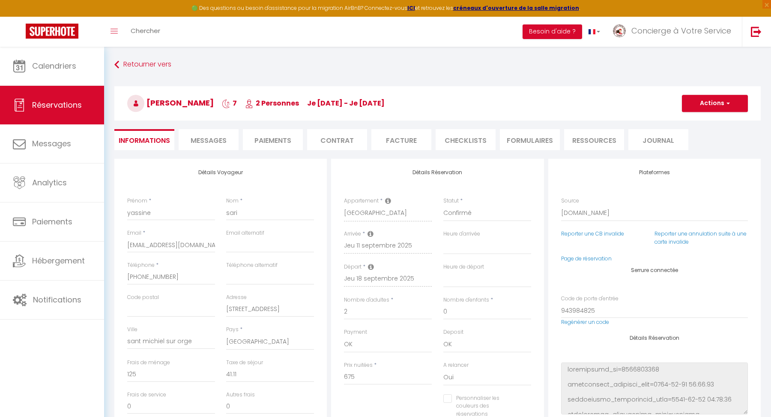
click at [223, 148] on li "Messages" at bounding box center [209, 139] width 60 height 21
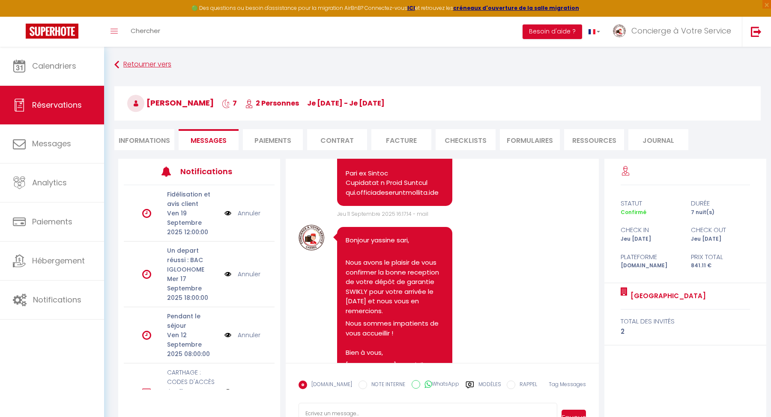
scroll to position [4988, 0]
